Goal: Task Accomplishment & Management: Manage account settings

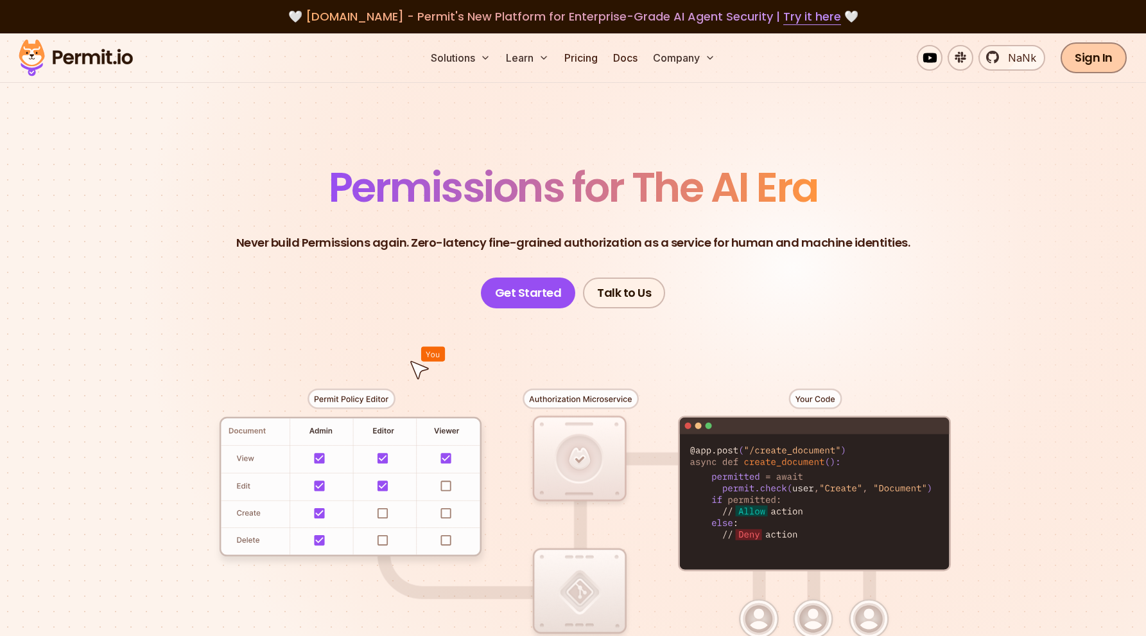
click at [1109, 67] on link "Sign In" at bounding box center [1094, 57] width 66 height 31
click at [1100, 64] on link "Sign In" at bounding box center [1094, 57] width 66 height 31
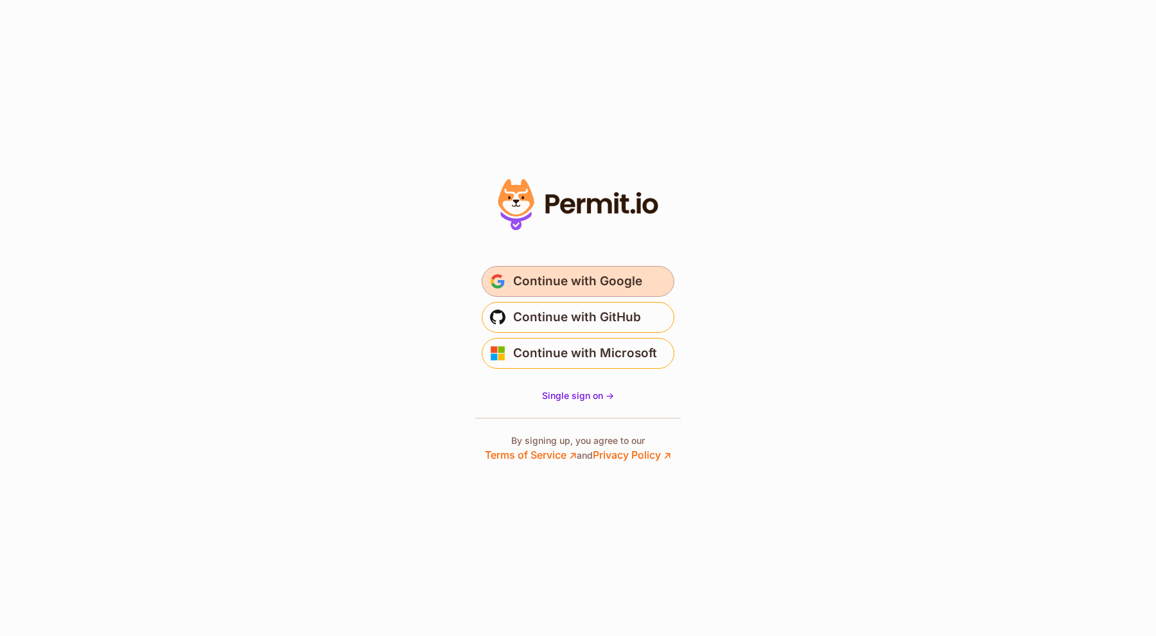
click at [581, 282] on span "Continue with Google" at bounding box center [577, 281] width 129 height 21
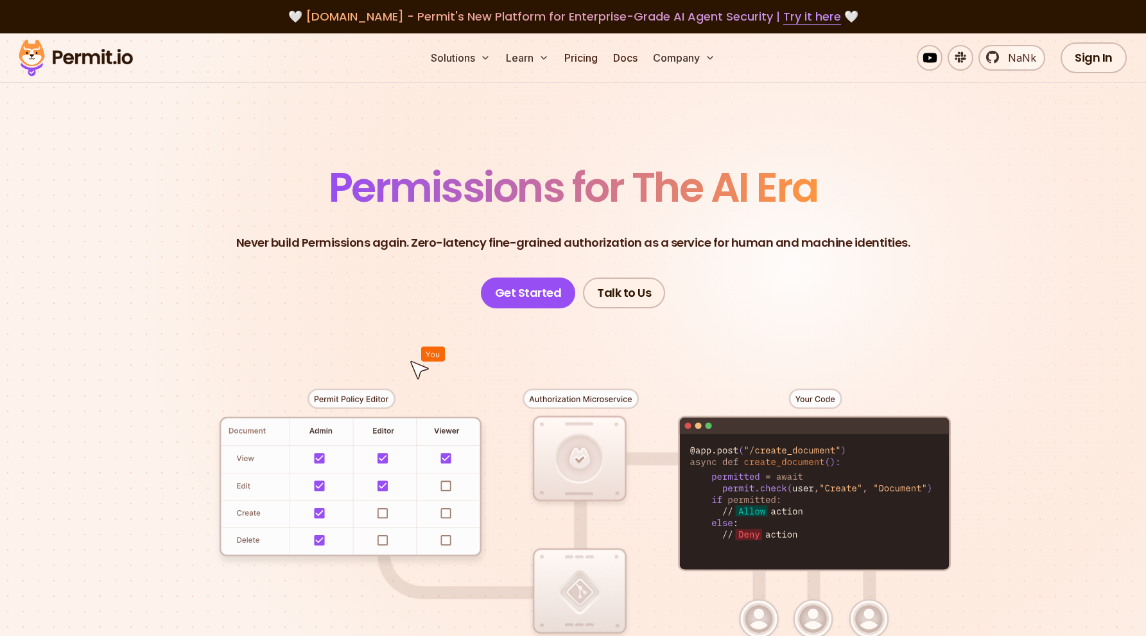
click at [1133, 58] on div "Sign In Start Now" at bounding box center [1138, 57] width 155 height 31
click at [1102, 55] on link "Sign In" at bounding box center [1094, 57] width 66 height 31
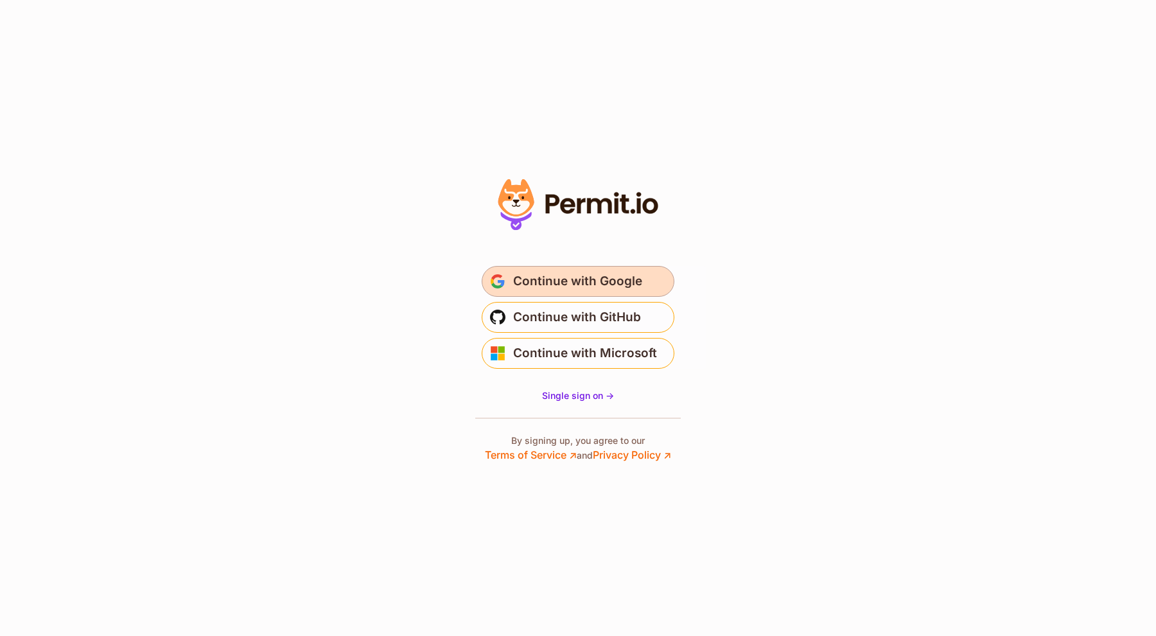
click at [569, 289] on span "Continue with Google" at bounding box center [577, 281] width 129 height 21
click at [521, 295] on button "Continue with Google" at bounding box center [578, 281] width 193 height 31
click at [565, 289] on span "Continue with Google" at bounding box center [577, 281] width 129 height 21
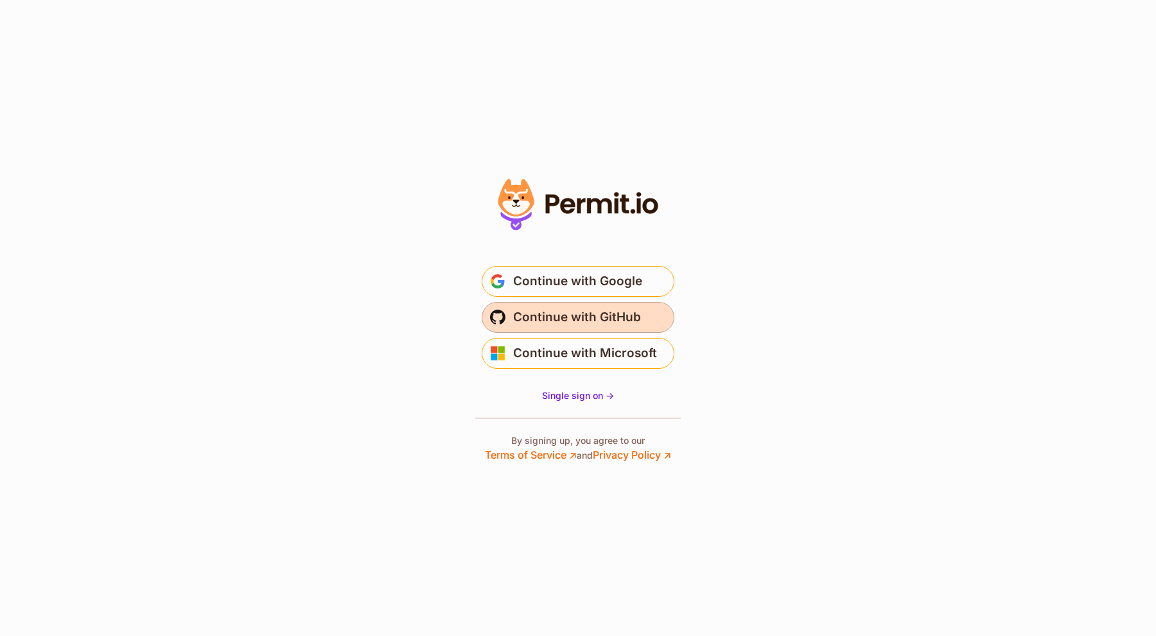
click at [638, 325] on span "Continue with GitHub" at bounding box center [577, 317] width 128 height 21
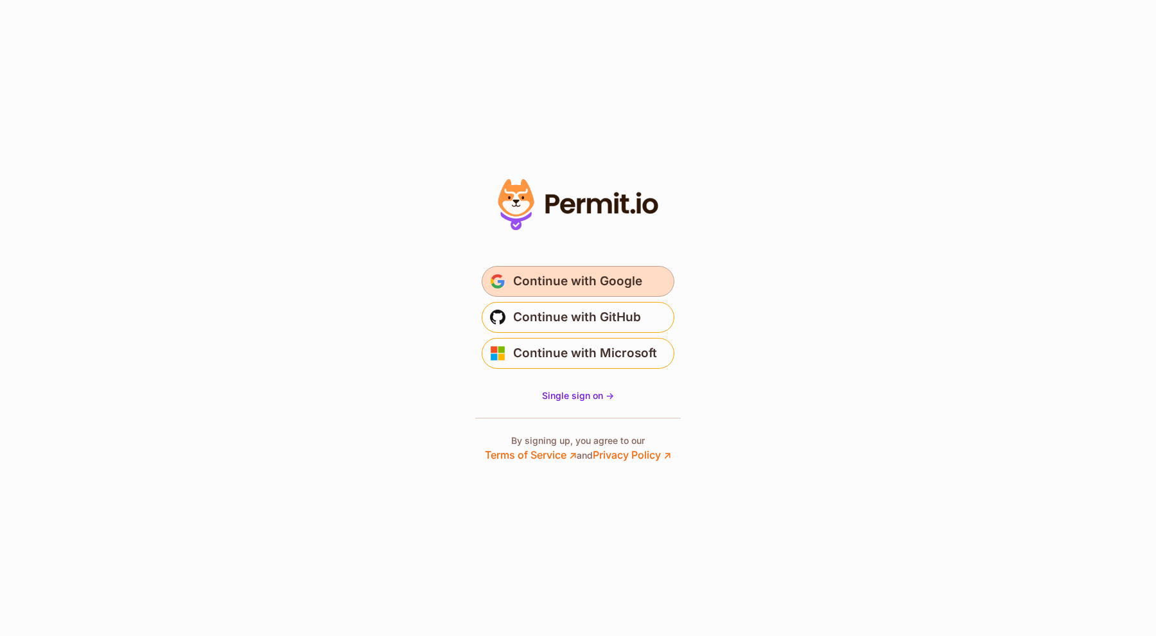
click at [565, 279] on span "Continue with Google" at bounding box center [577, 281] width 129 height 21
click at [570, 393] on span "Single sign on ->" at bounding box center [578, 395] width 72 height 11
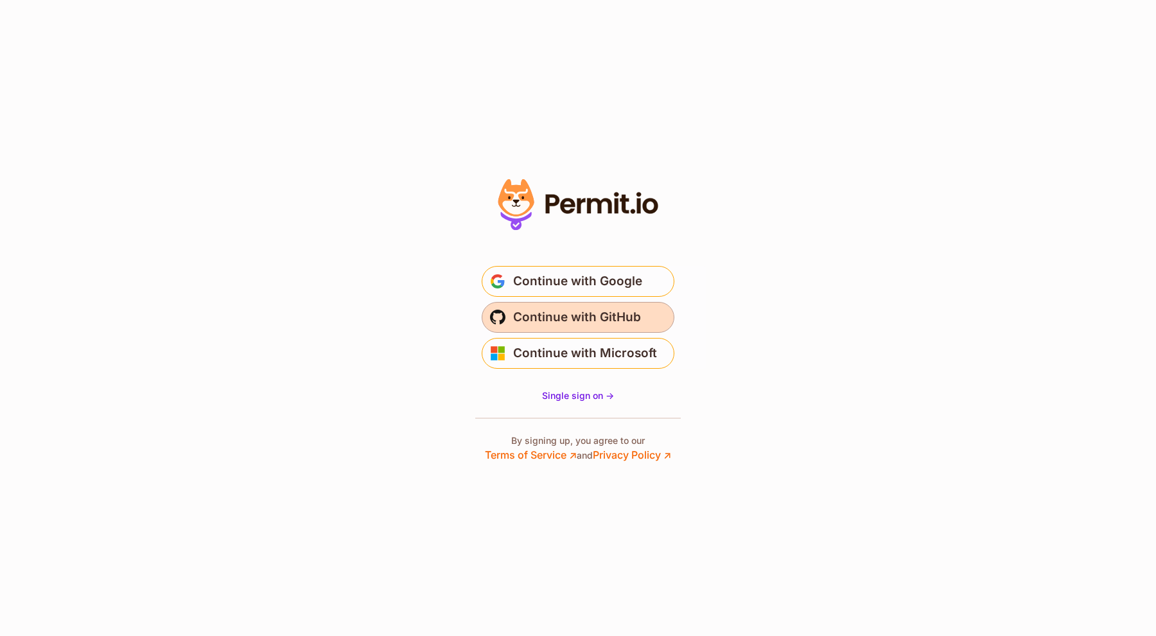
click at [519, 318] on span "Continue with GitHub" at bounding box center [577, 317] width 128 height 21
